Goal: Navigation & Orientation: Find specific page/section

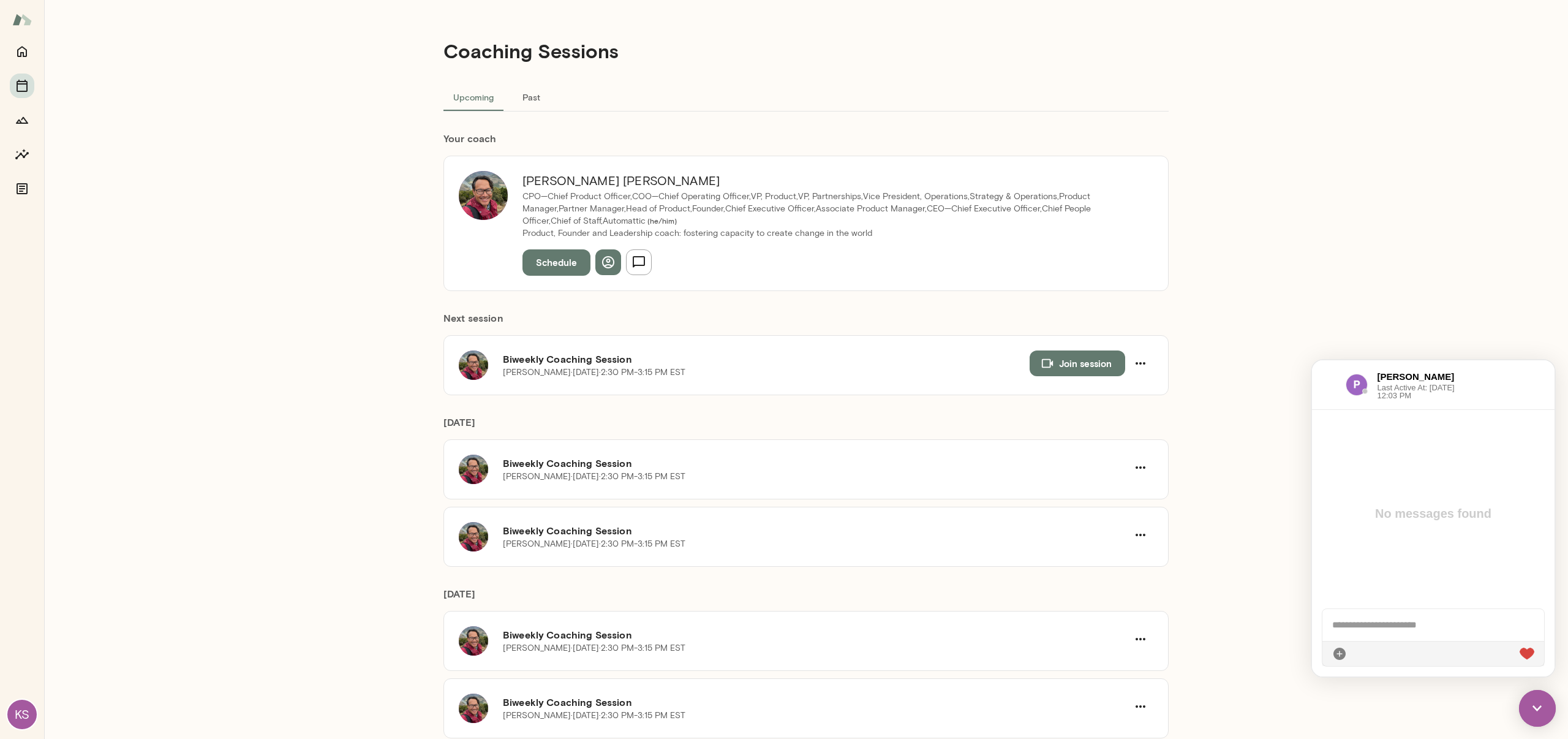
scroll to position [14, 0]
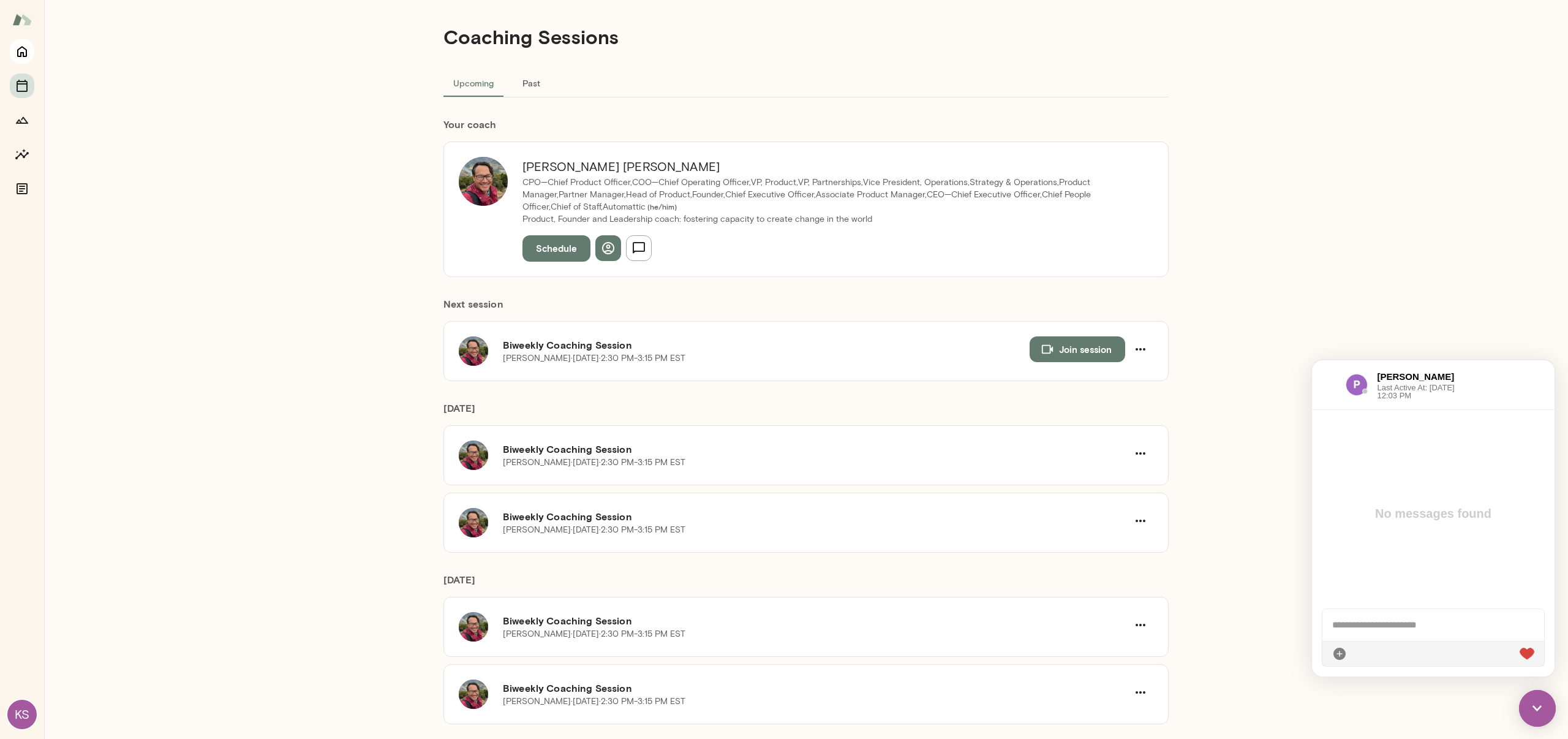
click at [19, 58] on icon "Home" at bounding box center [22, 51] width 15 height 15
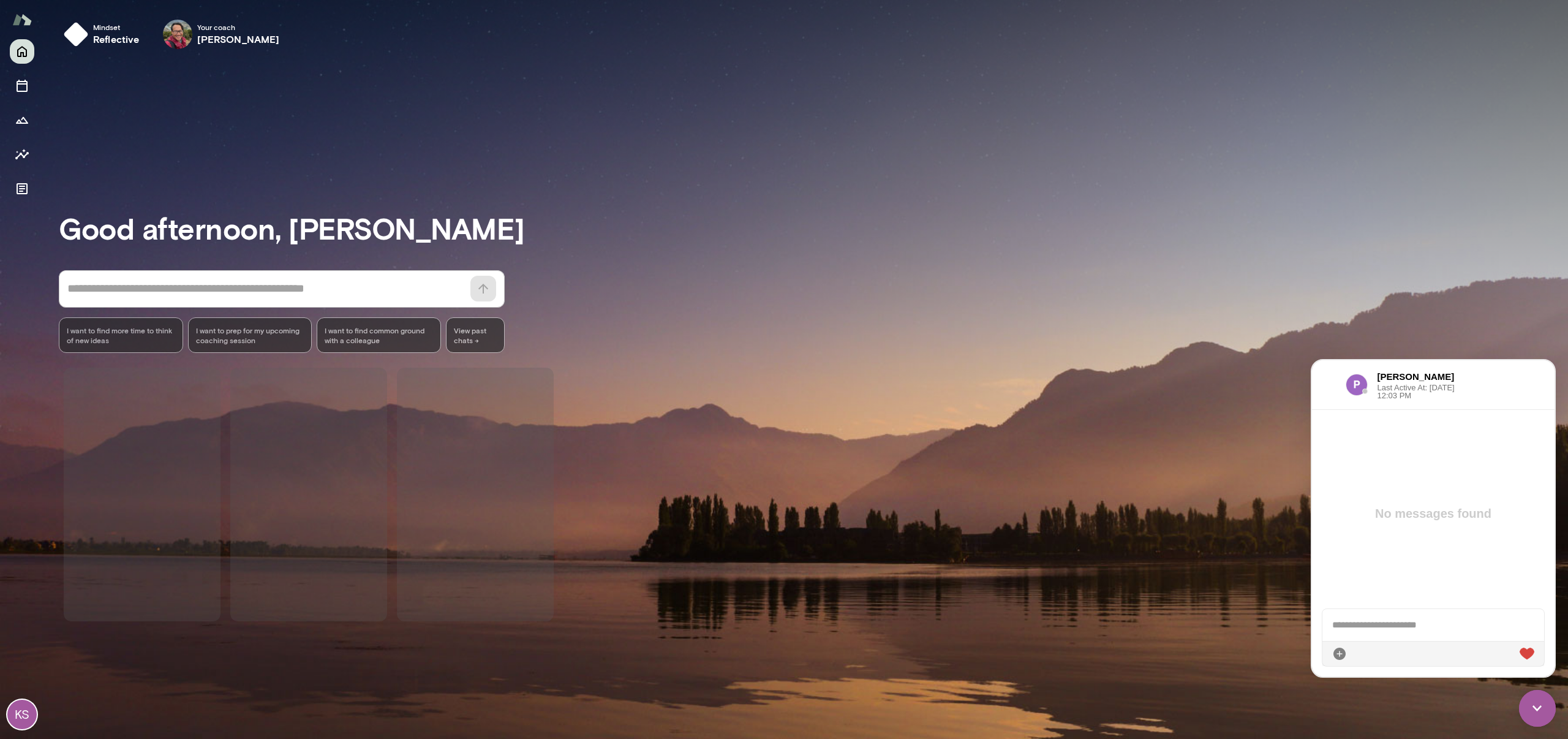
drag, startPoint x: 362, startPoint y: 439, endPoint x: 201, endPoint y: 387, distance: 169.2
click at [348, 438] on span at bounding box center [308, 495] width 156 height 254
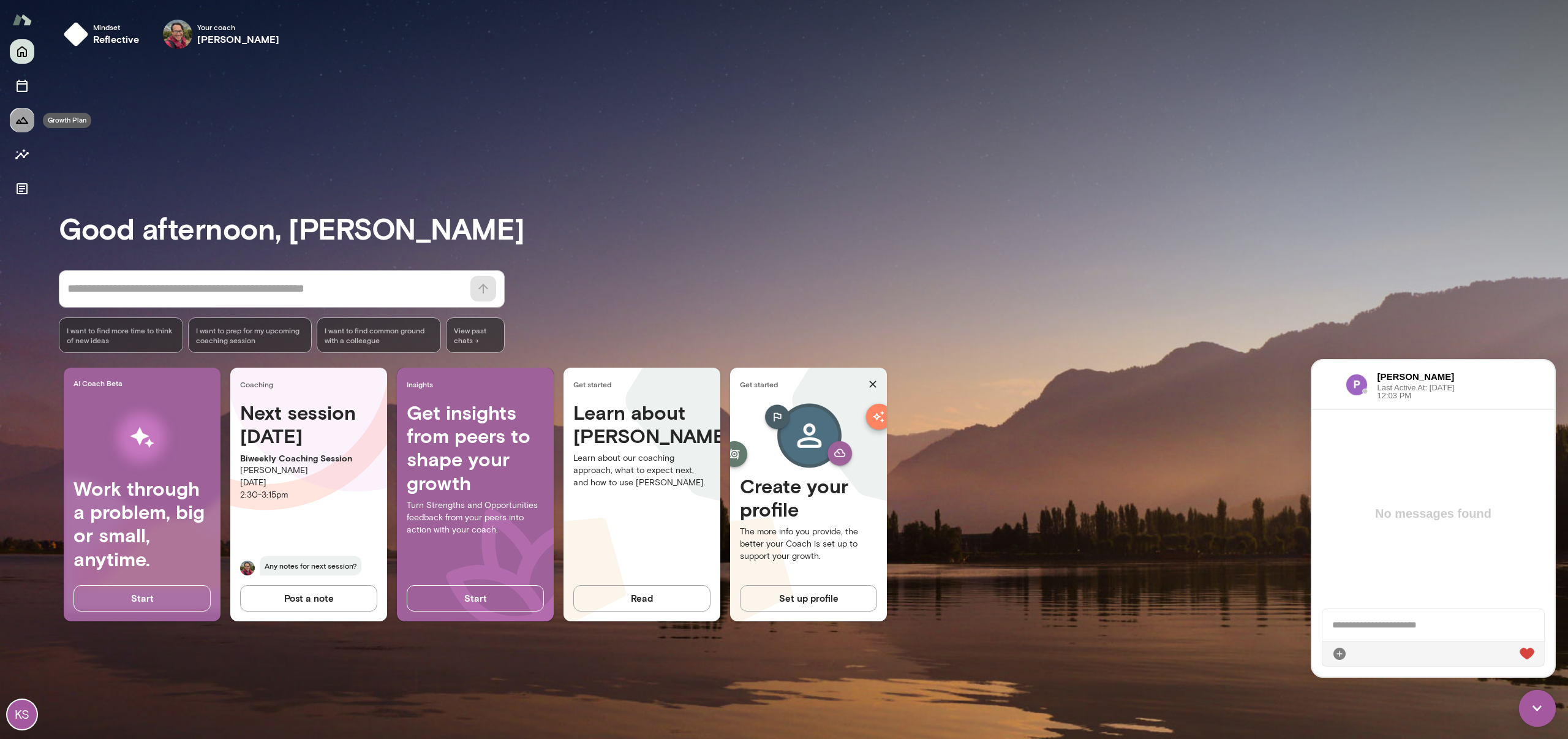
click at [16, 123] on icon "Growth Plan" at bounding box center [22, 120] width 12 height 7
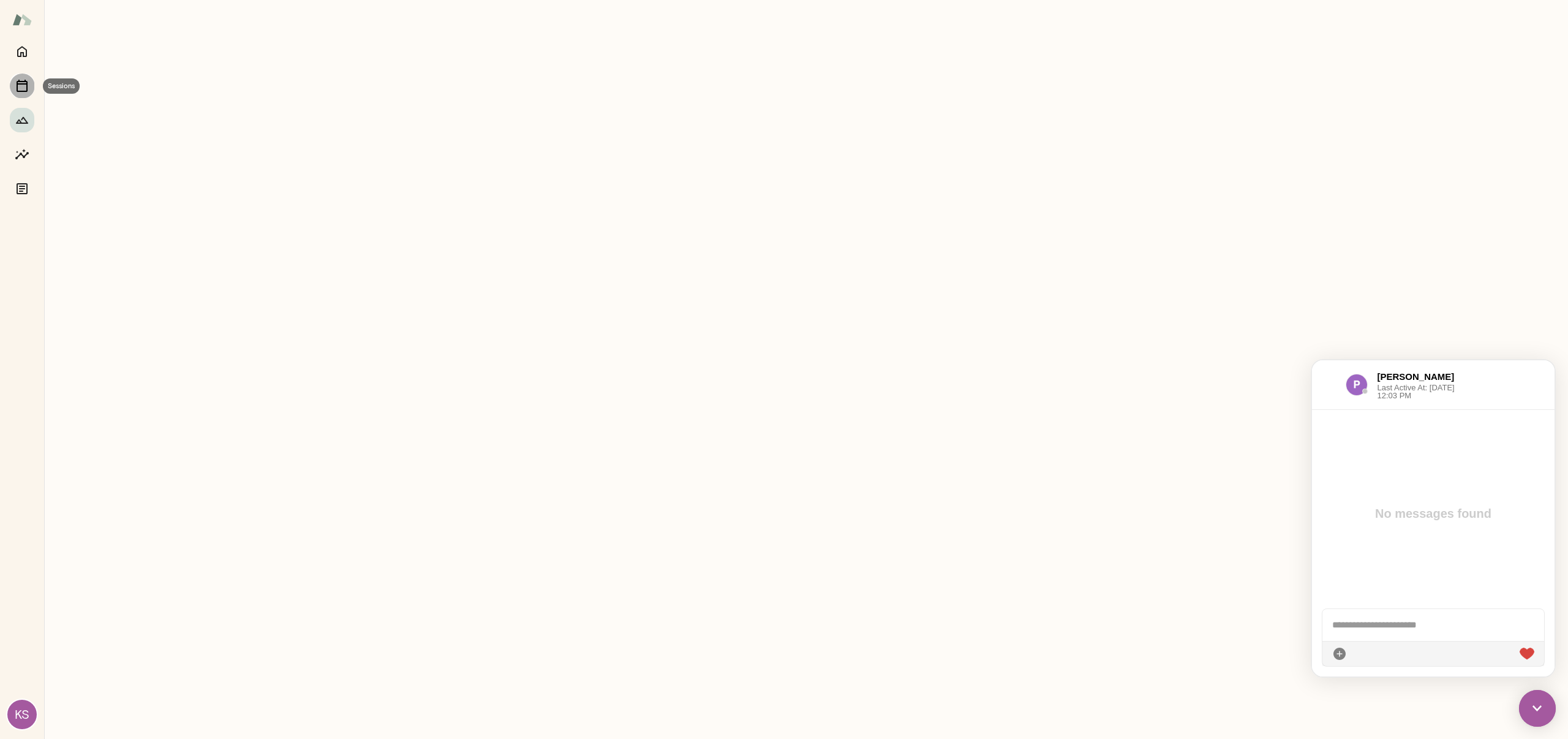
click at [19, 92] on icon "Sessions" at bounding box center [22, 86] width 11 height 12
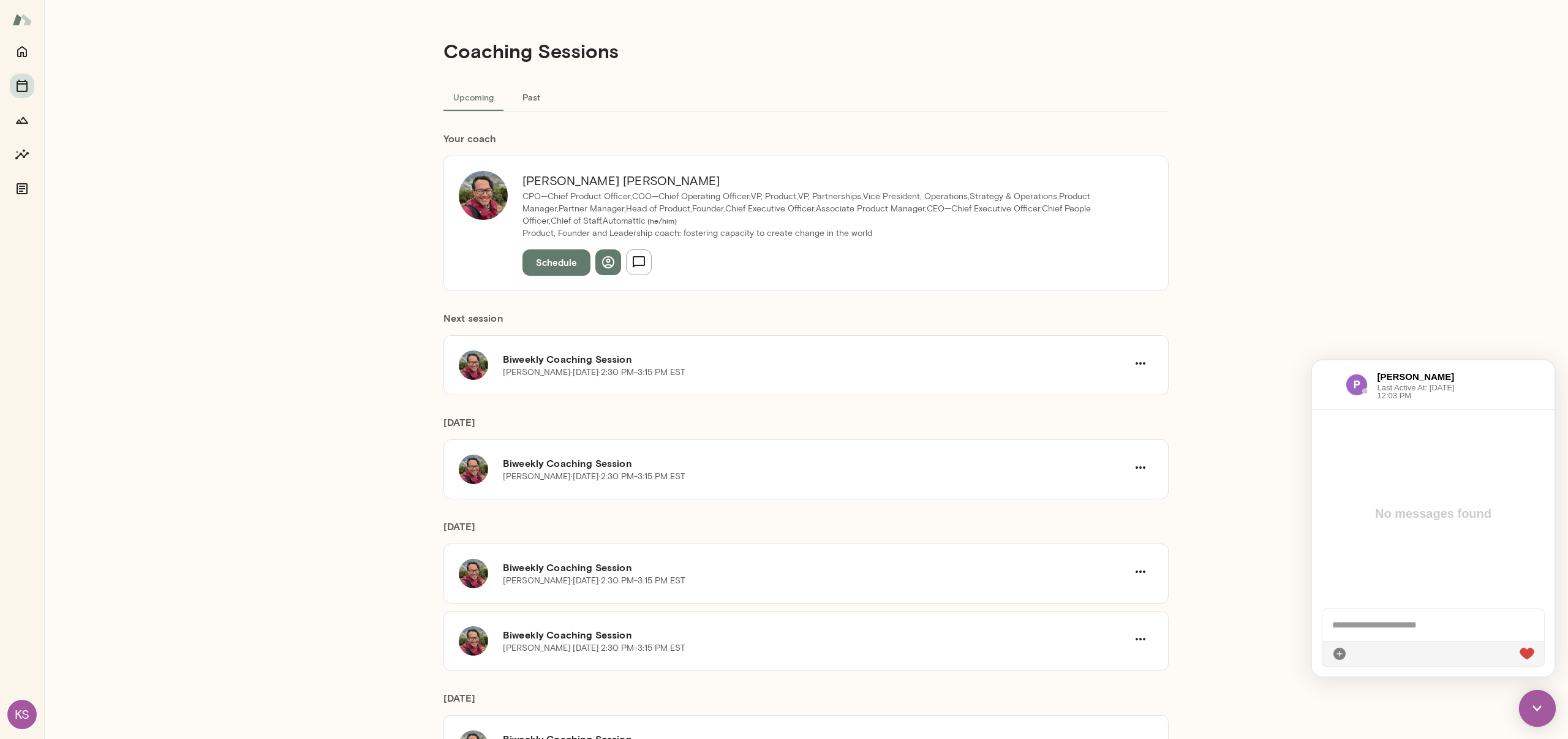
click at [14, 207] on div "KS" at bounding box center [22, 389] width 44 height 700
click at [15, 192] on icon "Documents" at bounding box center [22, 188] width 15 height 15
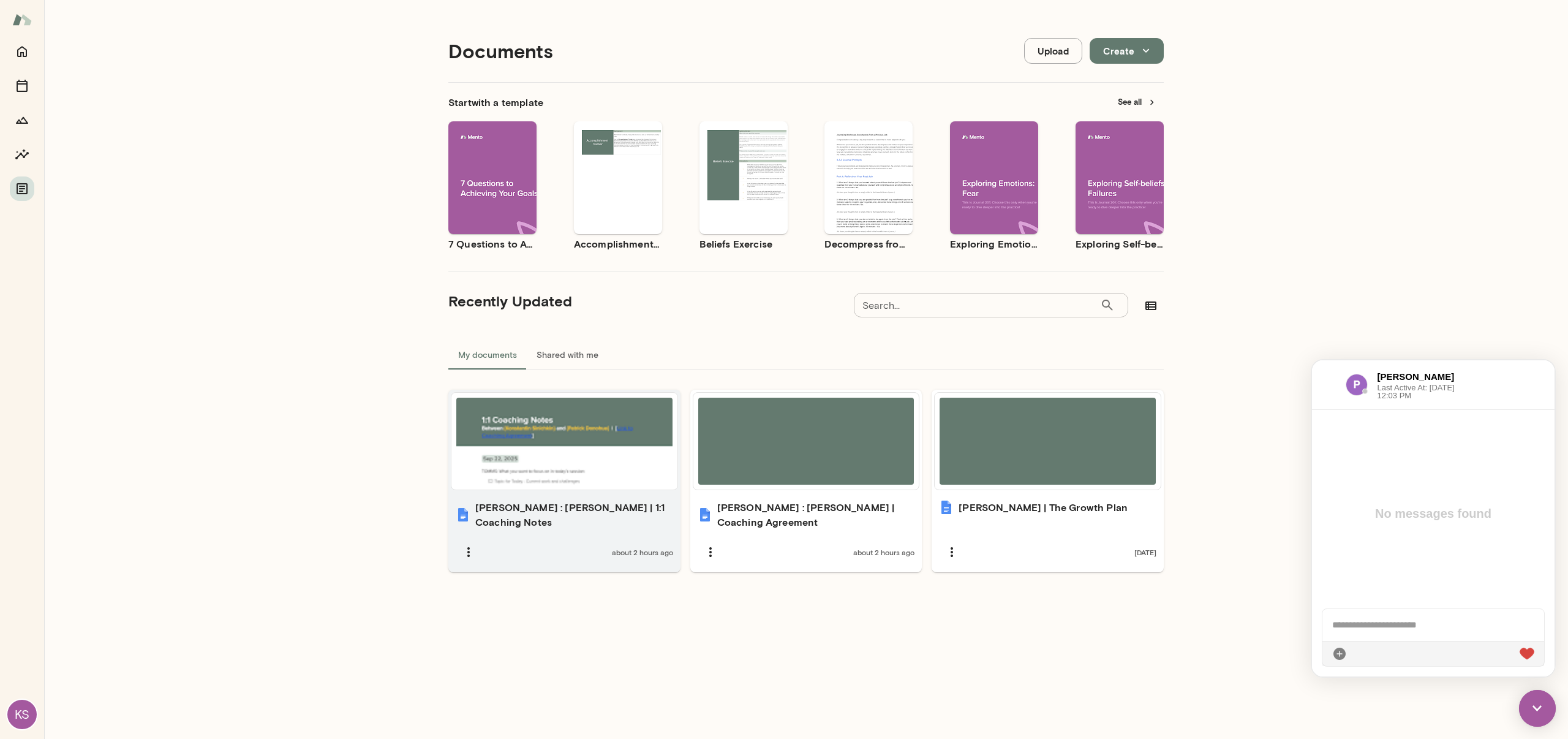
click at [594, 424] on div at bounding box center [565, 441] width 216 height 87
